Goal: Information Seeking & Learning: Learn about a topic

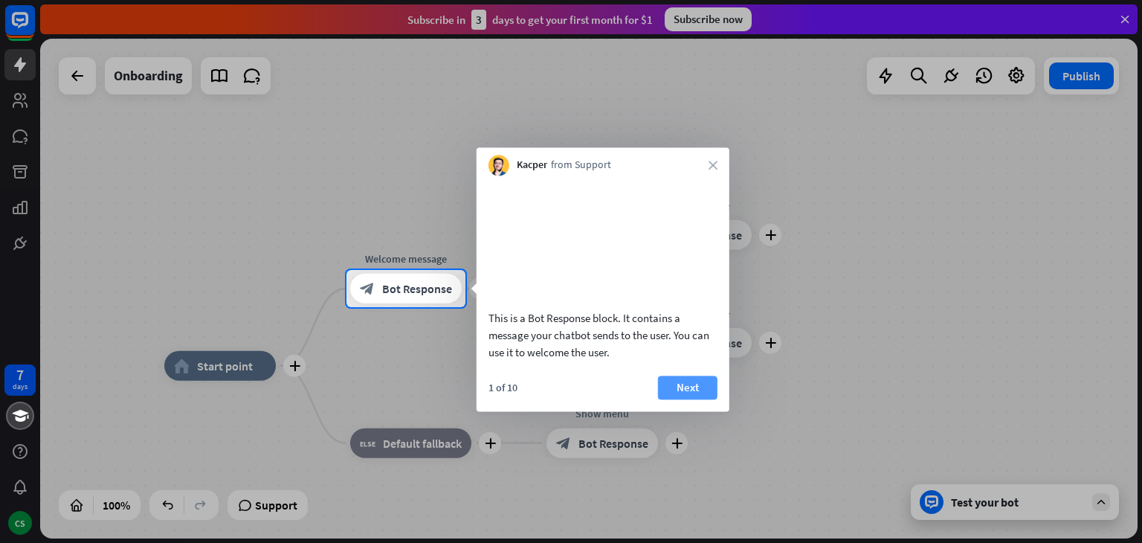
click at [674, 399] on button "Next" at bounding box center [687, 387] width 59 height 24
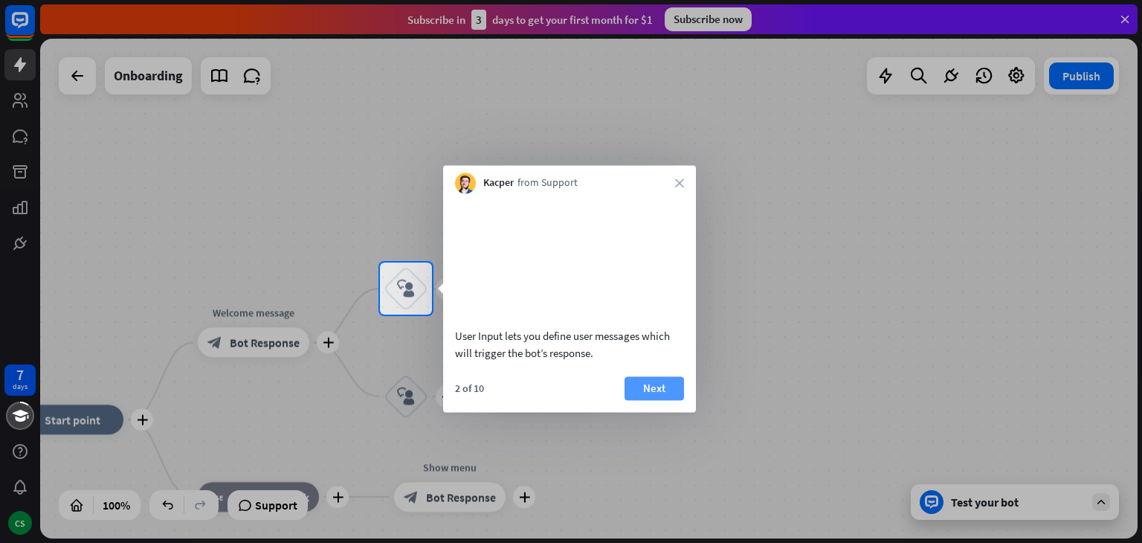
click at [676, 381] on button "Next" at bounding box center [653, 388] width 59 height 24
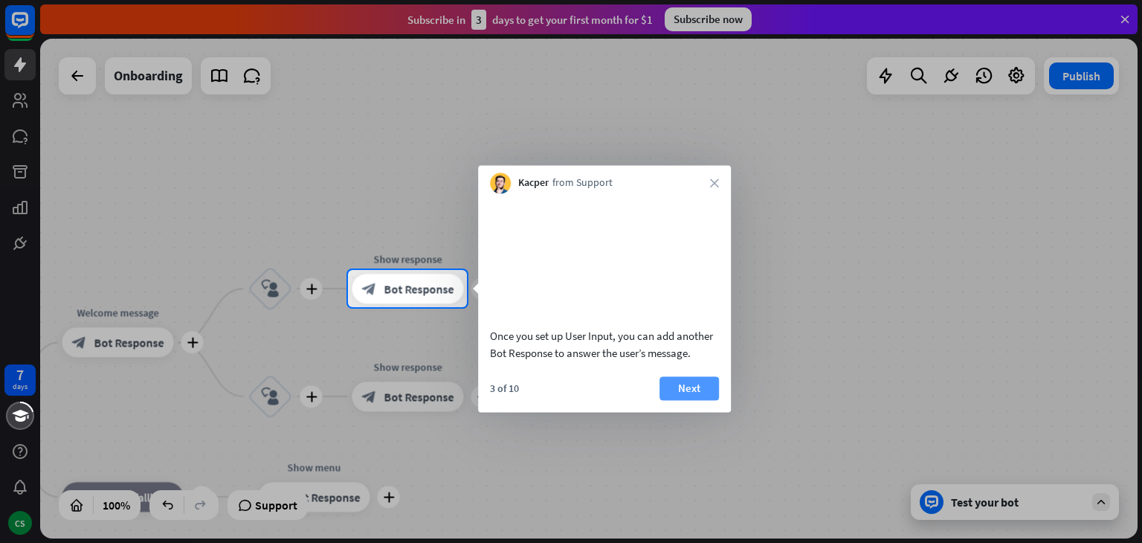
click at [678, 381] on button "Next" at bounding box center [688, 388] width 59 height 24
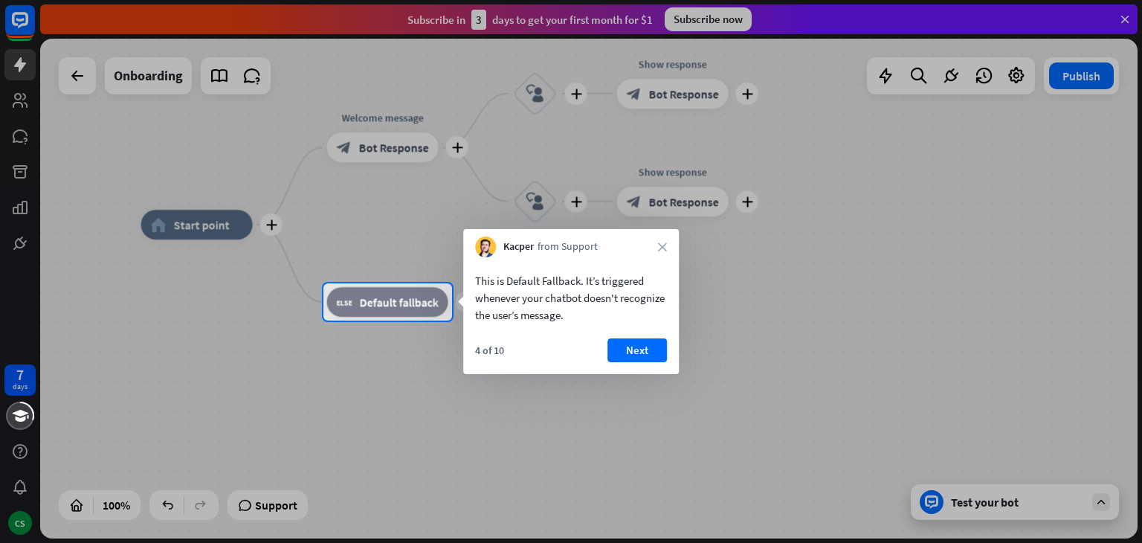
click at [678, 381] on div at bounding box center [571, 431] width 1142 height 222
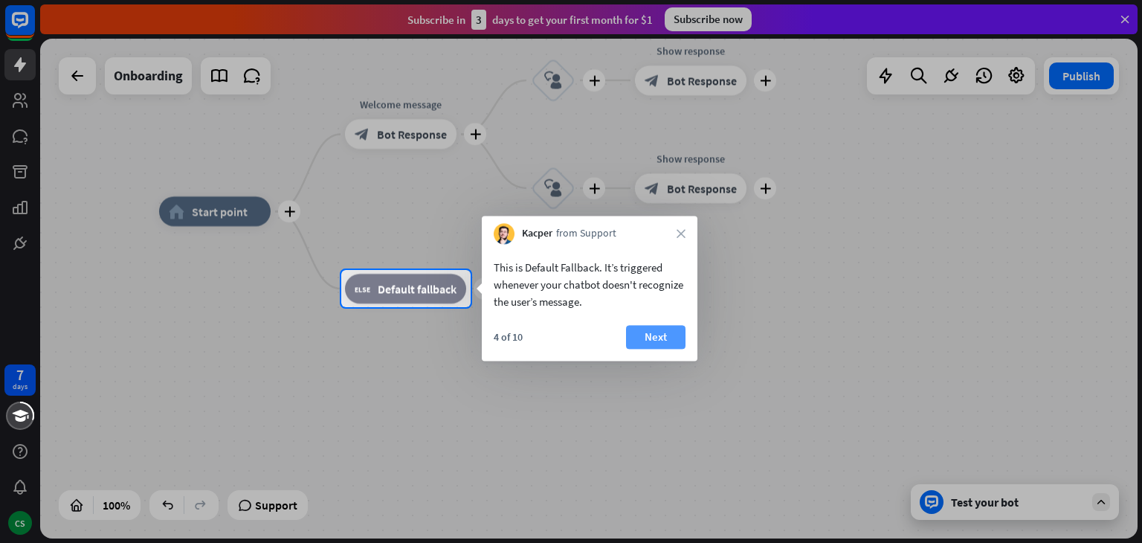
click at [665, 329] on button "Next" at bounding box center [655, 337] width 59 height 24
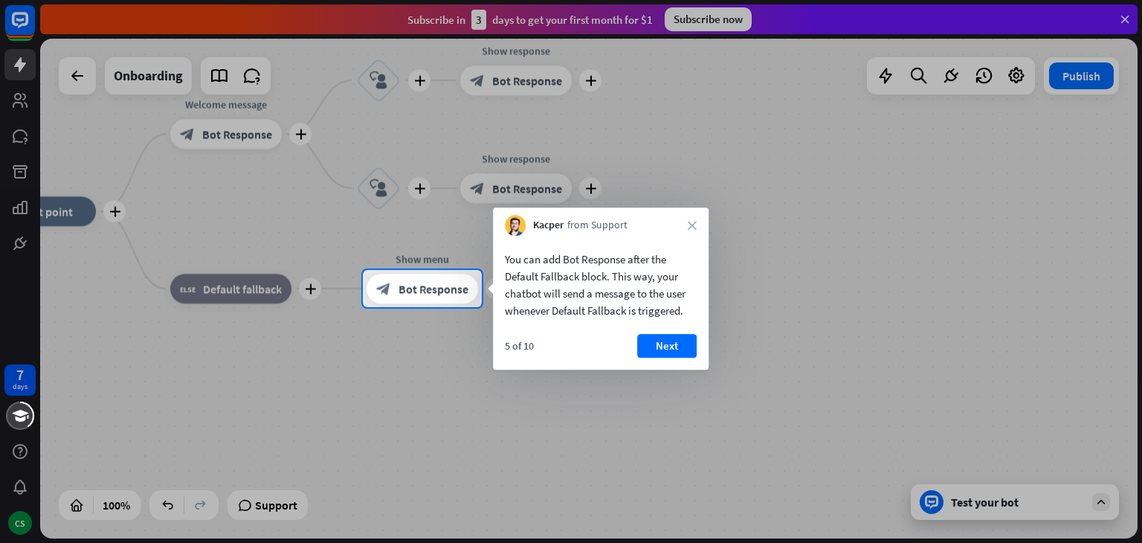
click at [670, 332] on div "You can add Bot Response after the Default Fallback block. This way, your chatb…" at bounding box center [601, 303] width 216 height 134
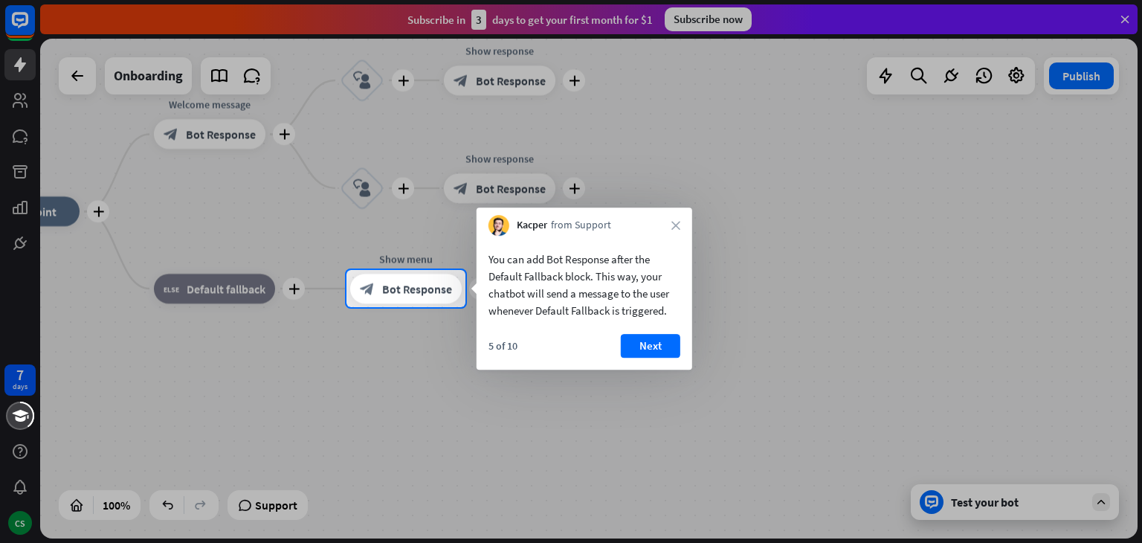
click at [670, 332] on div "You can add Bot Response after the Default Fallback block. This way, your chatb…" at bounding box center [585, 303] width 216 height 134
click at [670, 340] on button "Next" at bounding box center [650, 346] width 59 height 24
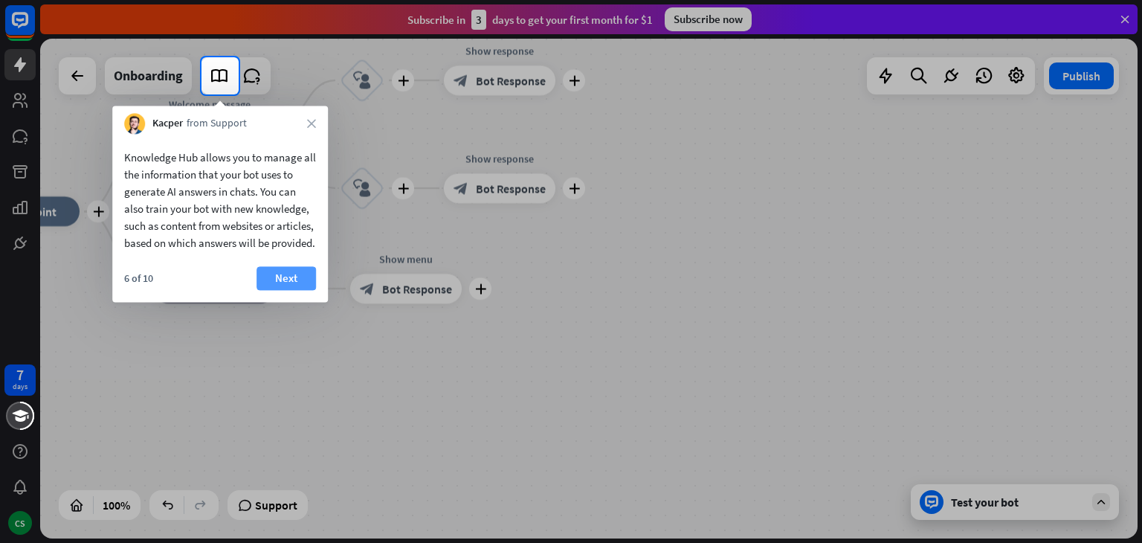
click at [268, 286] on button "Next" at bounding box center [285, 278] width 59 height 24
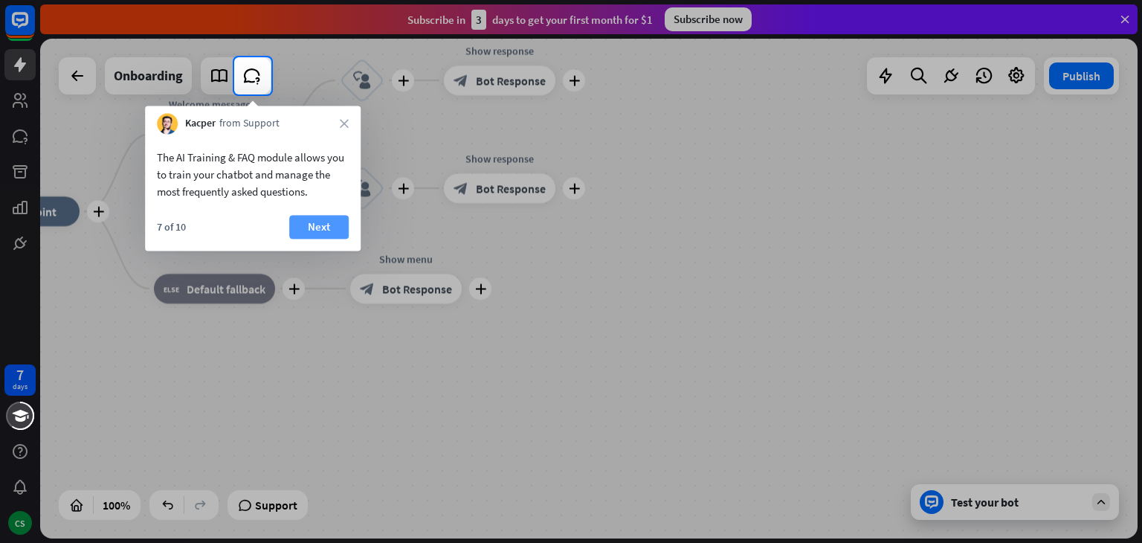
click at [325, 239] on button "Next" at bounding box center [318, 227] width 59 height 24
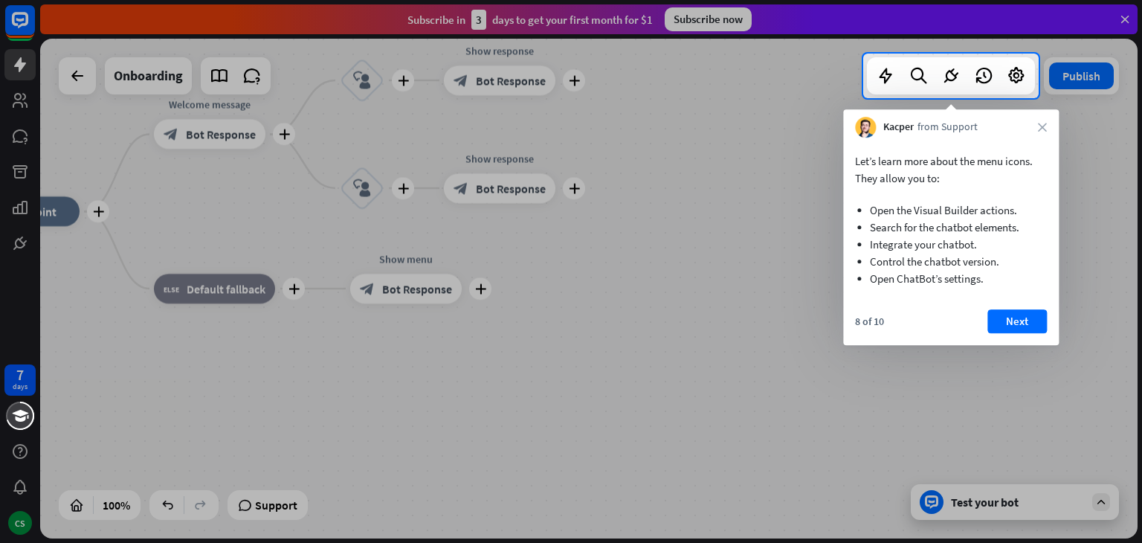
click at [1039, 132] on div "Kacper from Support close" at bounding box center [951, 123] width 216 height 28
click at [1038, 128] on icon "close" at bounding box center [1042, 127] width 9 height 9
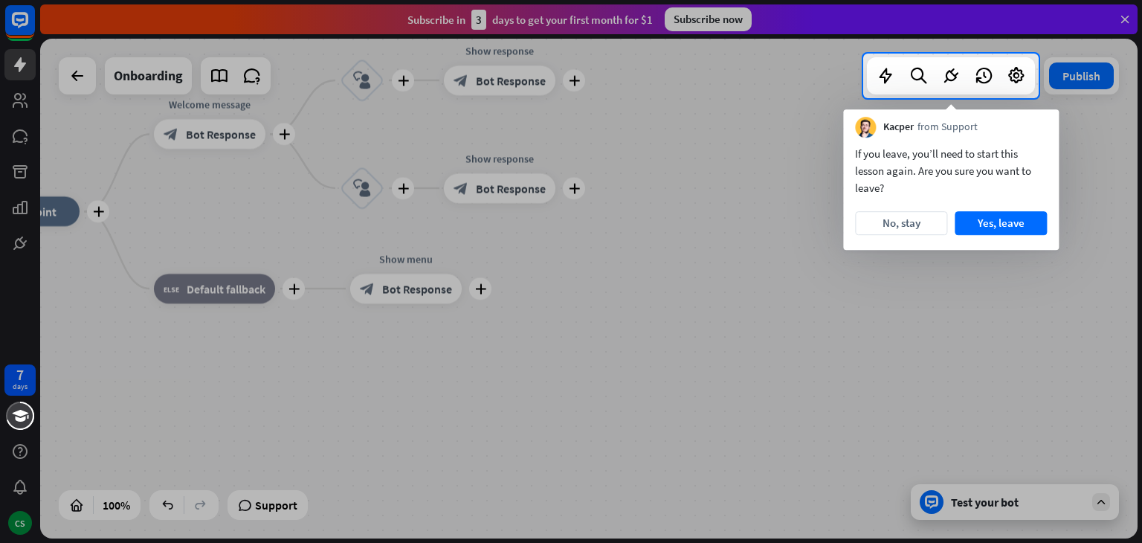
click at [21, 21] on div at bounding box center [571, 27] width 1142 height 54
click at [999, 225] on button "Yes, leave" at bounding box center [1001, 223] width 92 height 24
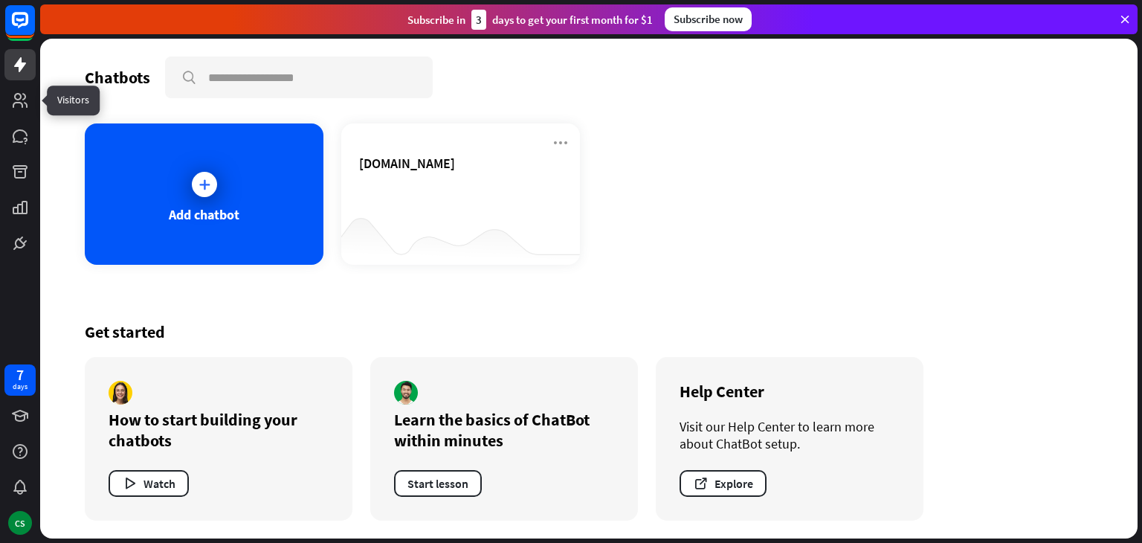
click at [11, 66] on icon at bounding box center [20, 65] width 18 height 18
click at [12, 105] on icon at bounding box center [20, 100] width 18 height 18
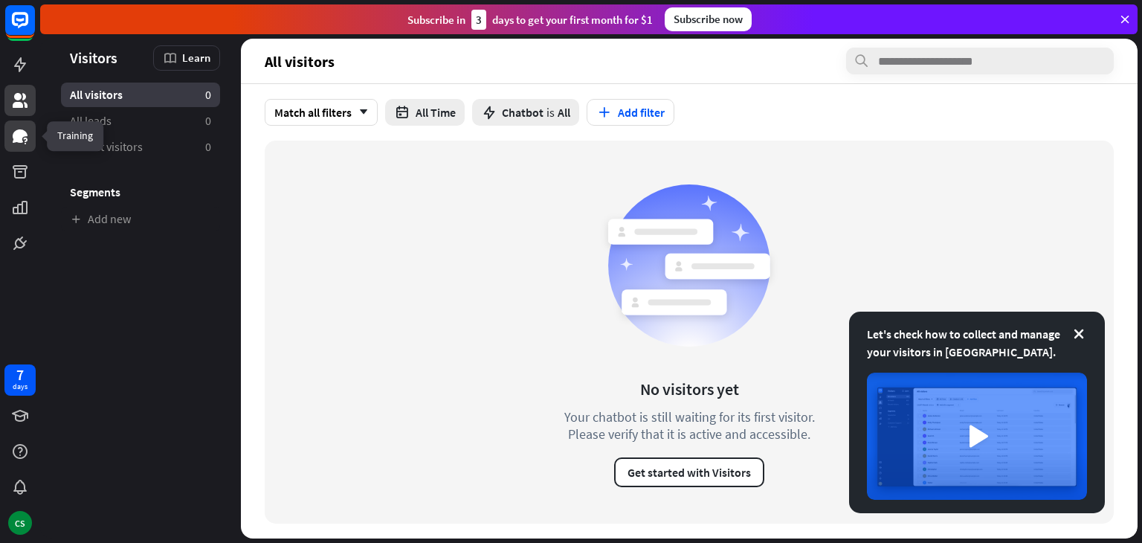
click at [28, 134] on icon at bounding box center [20, 136] width 18 height 18
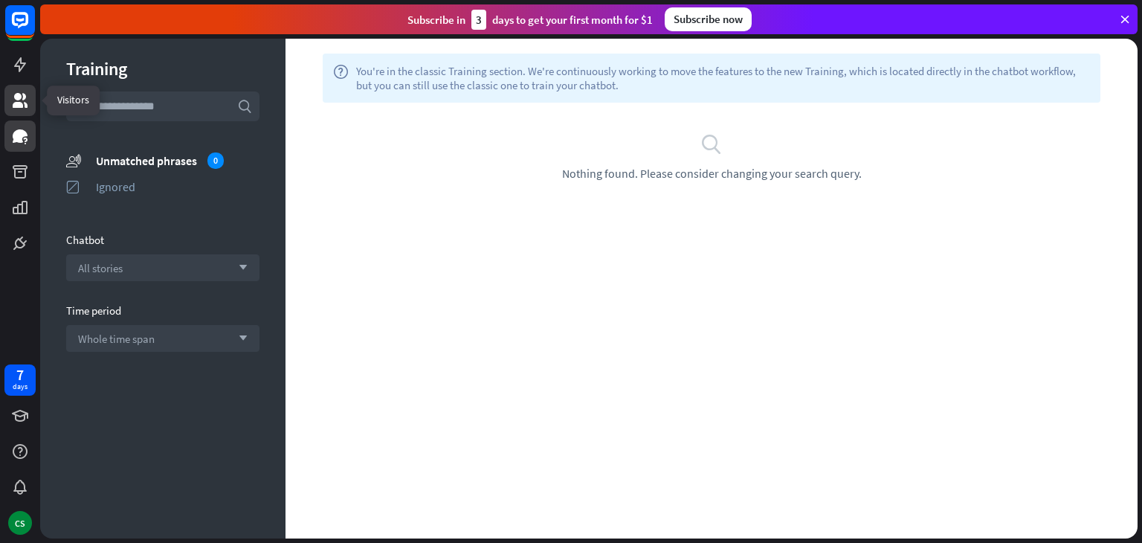
click at [21, 106] on icon at bounding box center [20, 100] width 15 height 15
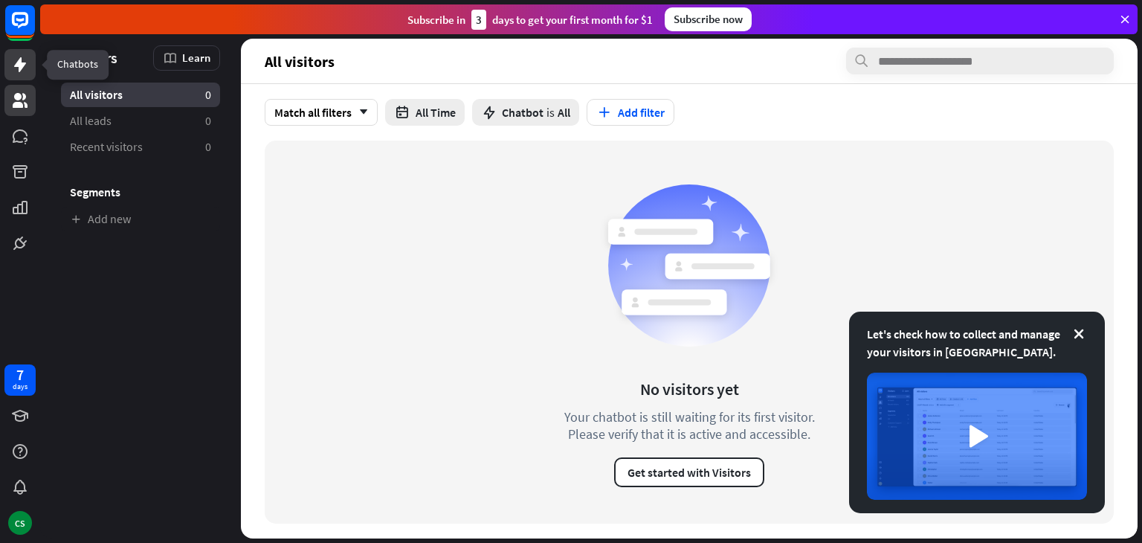
click at [18, 68] on icon at bounding box center [20, 65] width 18 height 18
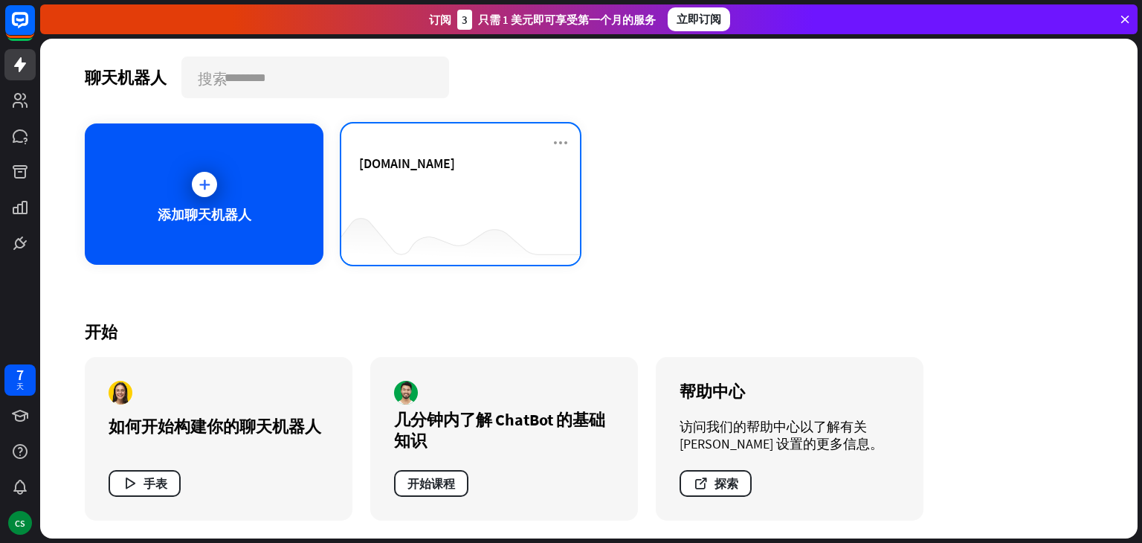
click at [487, 165] on div "[DOMAIN_NAME]" at bounding box center [460, 163] width 203 height 17
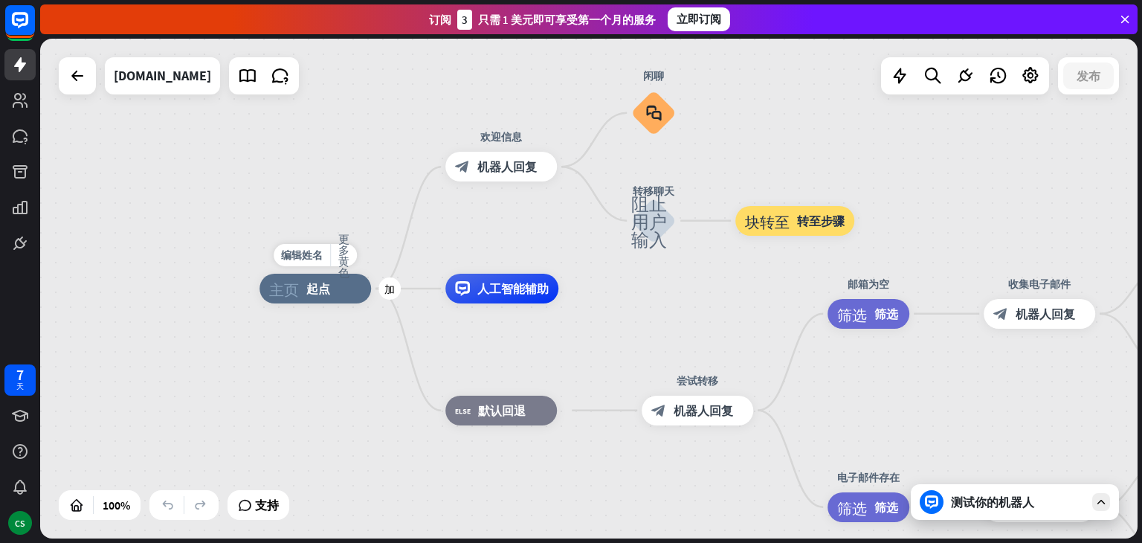
click at [330, 289] on font "起点" at bounding box center [318, 288] width 24 height 15
click at [453, 85] on div "主页_2 起点 Welcome message block_bot_response 机器人回复 闲聊 block_faq 转移聊天 阻止用户输入 块转至 转…" at bounding box center [588, 289] width 1097 height 500
click at [301, 234] on div "主页_2 起点 欢迎信息 block_bot_response 机器人回复 闲聊 block_faq Transfer chat 阻止用户输入 块转至 转至步…" at bounding box center [588, 289] width 1097 height 500
click at [515, 301] on div "人工智能辅助" at bounding box center [501, 289] width 113 height 30
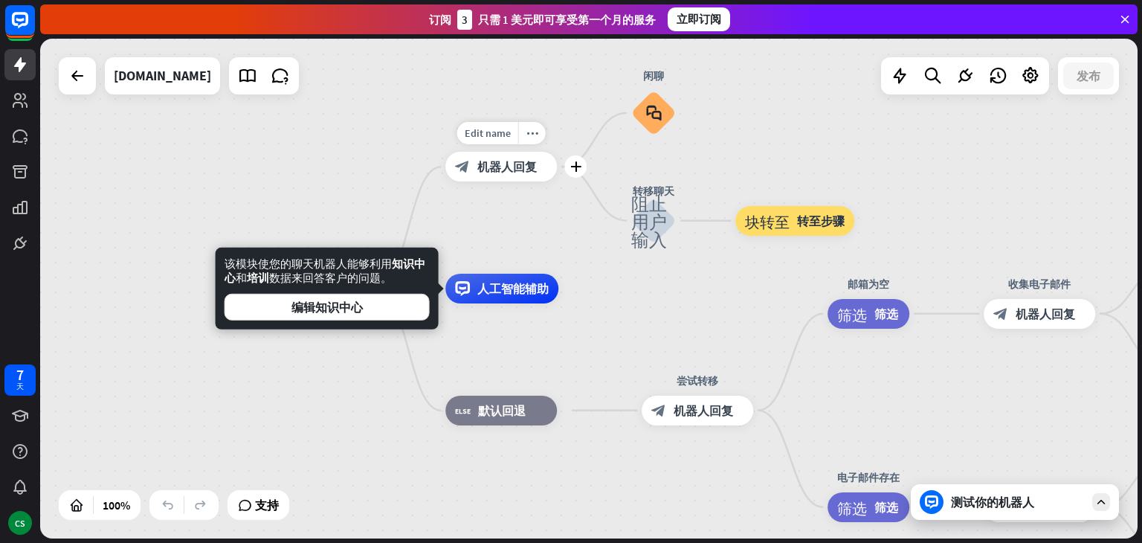
click at [484, 181] on div "Edit name more_horiz plus 欢迎信息 block_bot_response 机器人回复" at bounding box center [501, 167] width 112 height 30
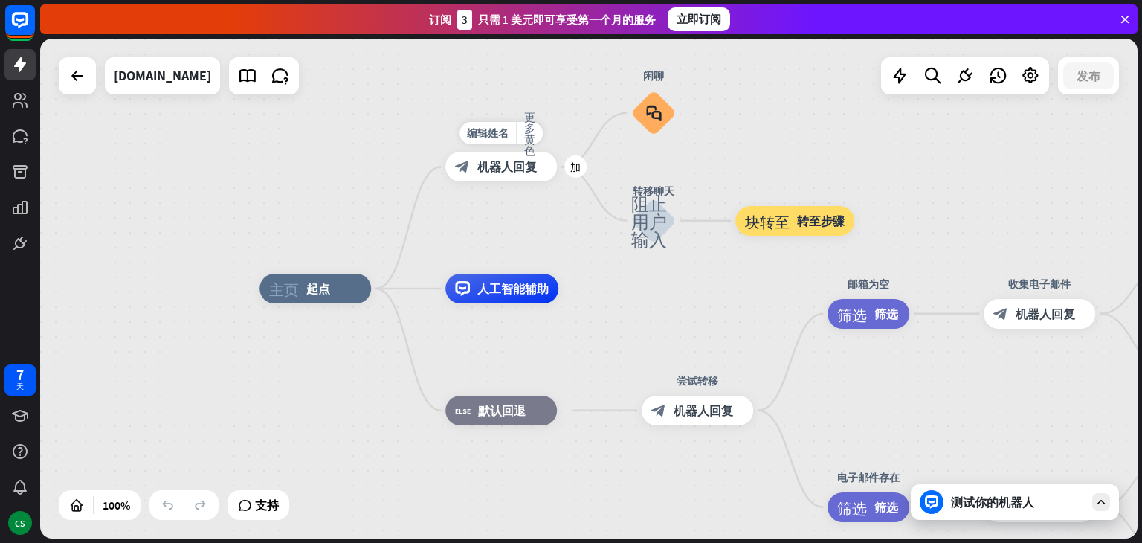
click at [485, 181] on div "block_bot_response 机器人回复" at bounding box center [501, 167] width 112 height 30
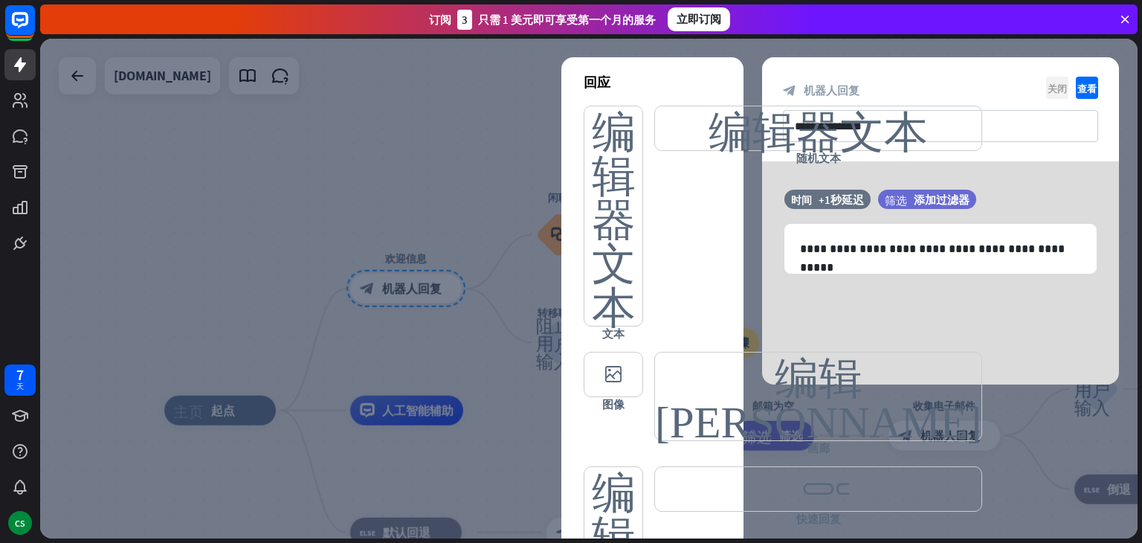
click at [1055, 87] on font "关闭" at bounding box center [1056, 88] width 19 height 10
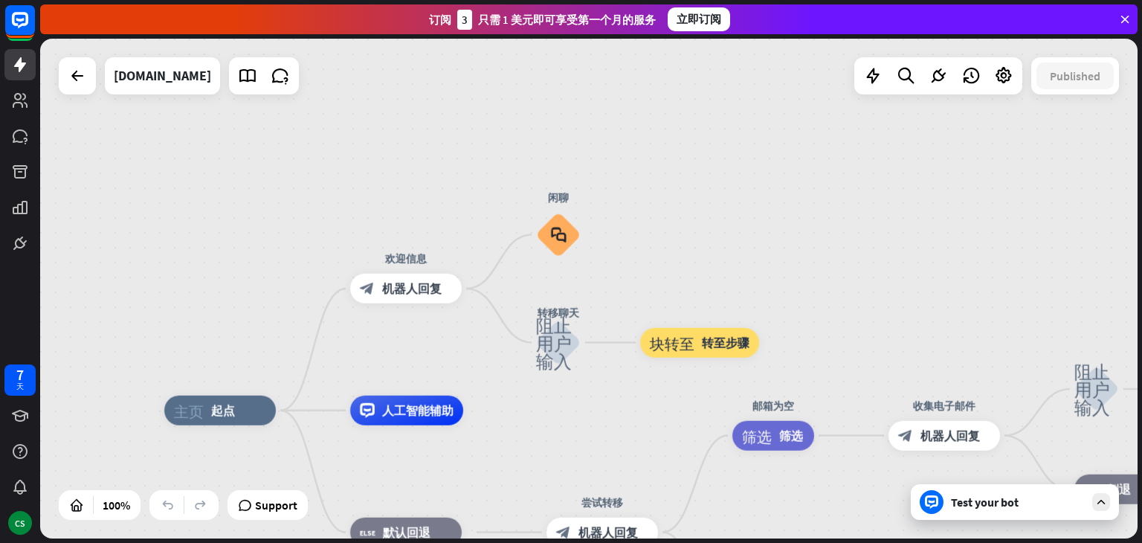
click at [406, 155] on div "主页_2 起点 欢迎信息 block_bot_response 机器人回复 闲聊 block_faq 转移聊天 阻止用户输入 块转至 转至步骤 人工智能辅助 …" at bounding box center [588, 289] width 1097 height 500
click at [15, 111] on link at bounding box center [19, 100] width 31 height 31
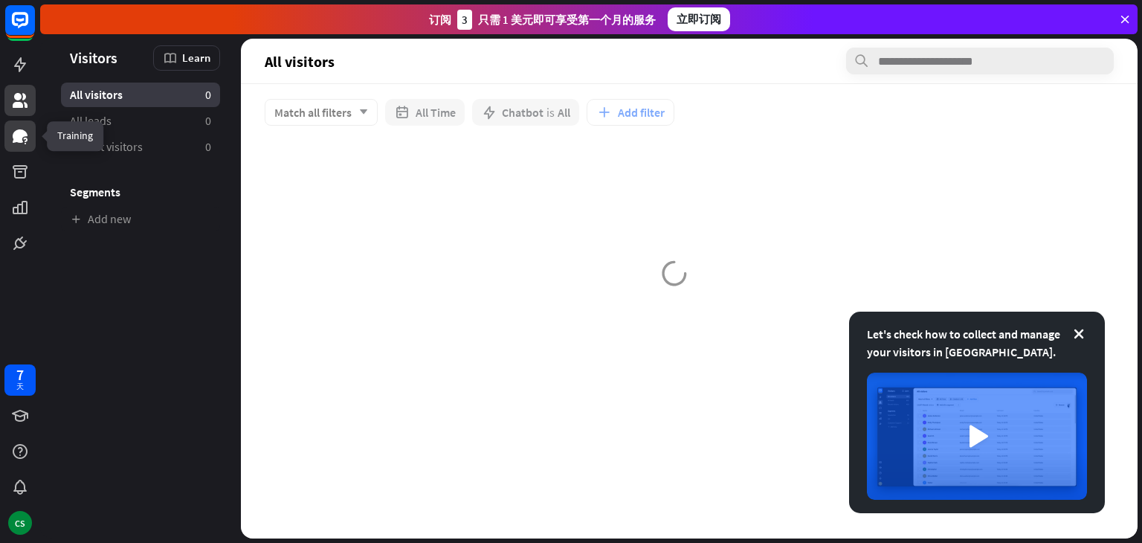
click at [16, 130] on icon at bounding box center [20, 136] width 18 height 18
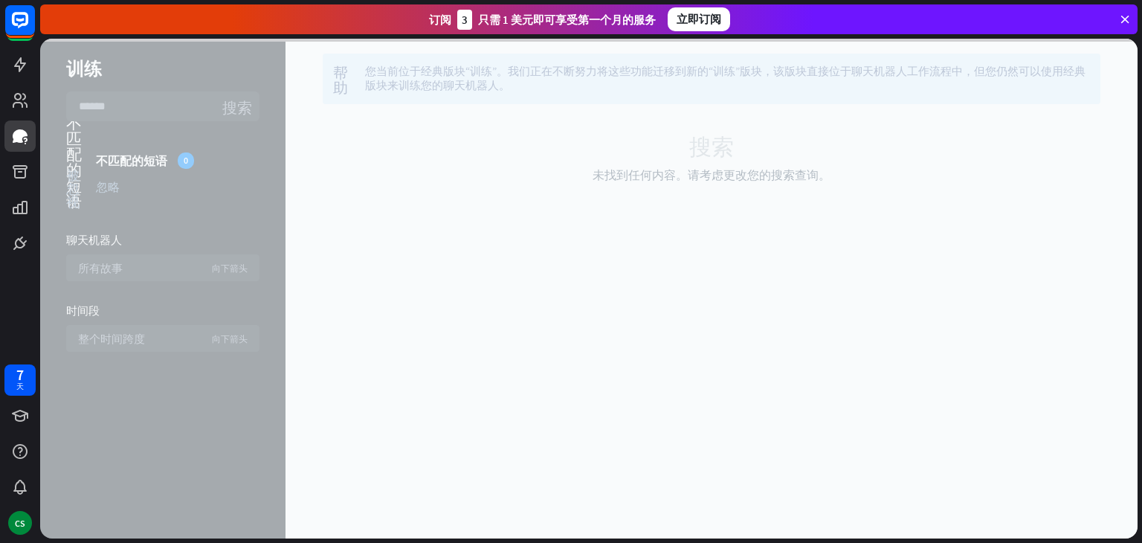
click at [391, 226] on div at bounding box center [588, 289] width 1097 height 500
